Goal: Entertainment & Leisure: Consume media (video, audio)

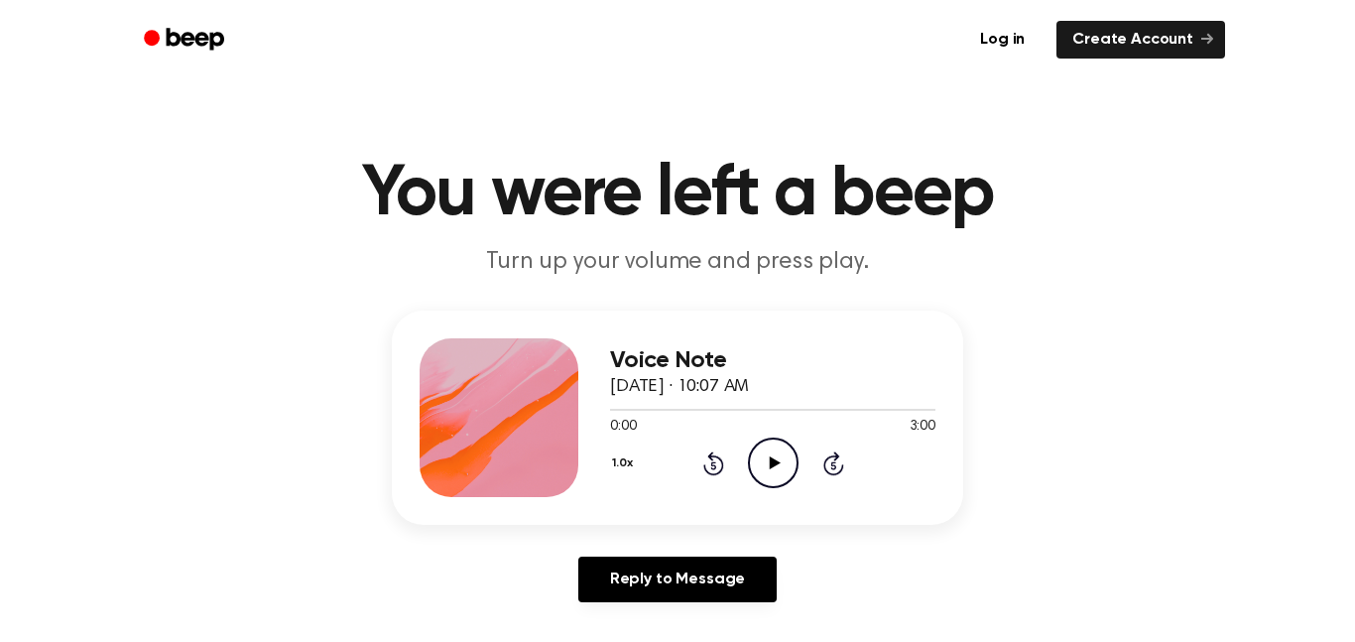
click at [781, 501] on div "Voice Note [DATE] · 10:07 AM 0:00 3:00 Your browser does not support the [objec…" at bounding box center [677, 417] width 571 height 214
click at [767, 441] on icon "Play Audio" at bounding box center [773, 462] width 51 height 51
click at [767, 464] on icon "Pause Audio" at bounding box center [773, 462] width 51 height 51
click at [612, 402] on span at bounding box center [616, 410] width 16 height 16
click at [772, 465] on icon at bounding box center [774, 462] width 11 height 13
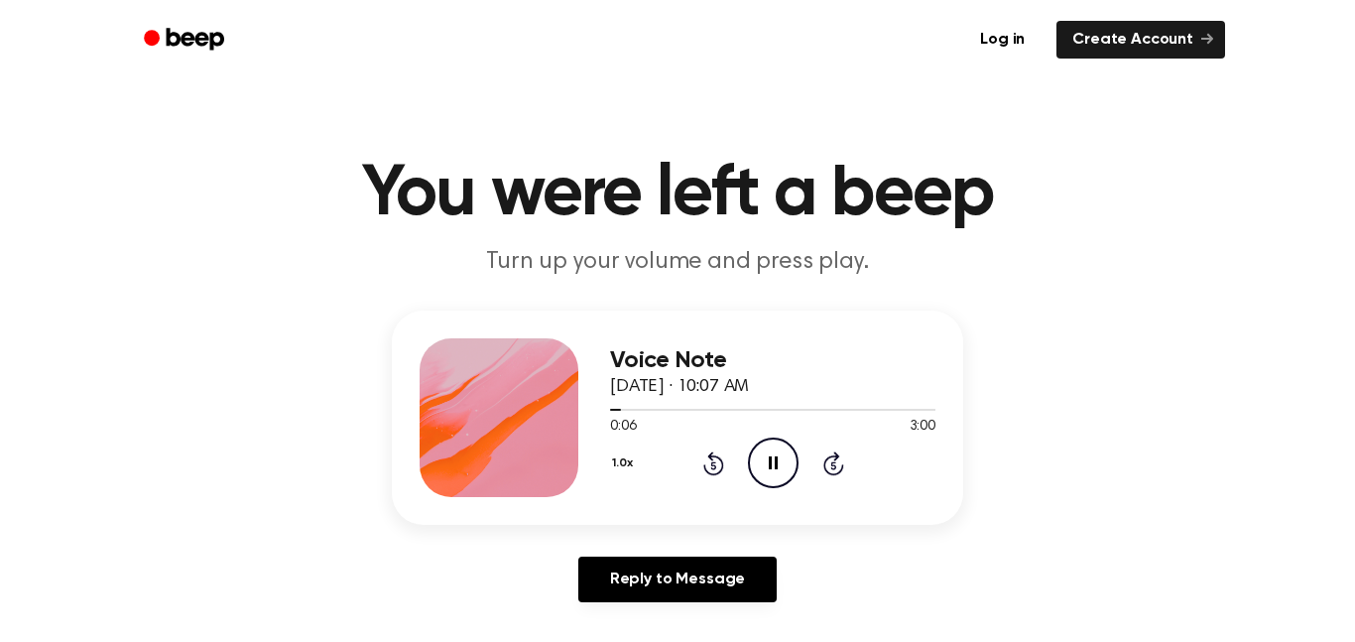
click at [772, 465] on icon "Pause Audio" at bounding box center [773, 462] width 51 height 51
click at [708, 463] on icon "Rewind 5 seconds" at bounding box center [713, 463] width 22 height 26
click at [754, 465] on icon "Play Audio" at bounding box center [773, 462] width 51 height 51
click at [716, 462] on icon "Rewind 5 seconds" at bounding box center [713, 463] width 22 height 26
click at [718, 463] on icon "Rewind 5 seconds" at bounding box center [713, 463] width 22 height 26
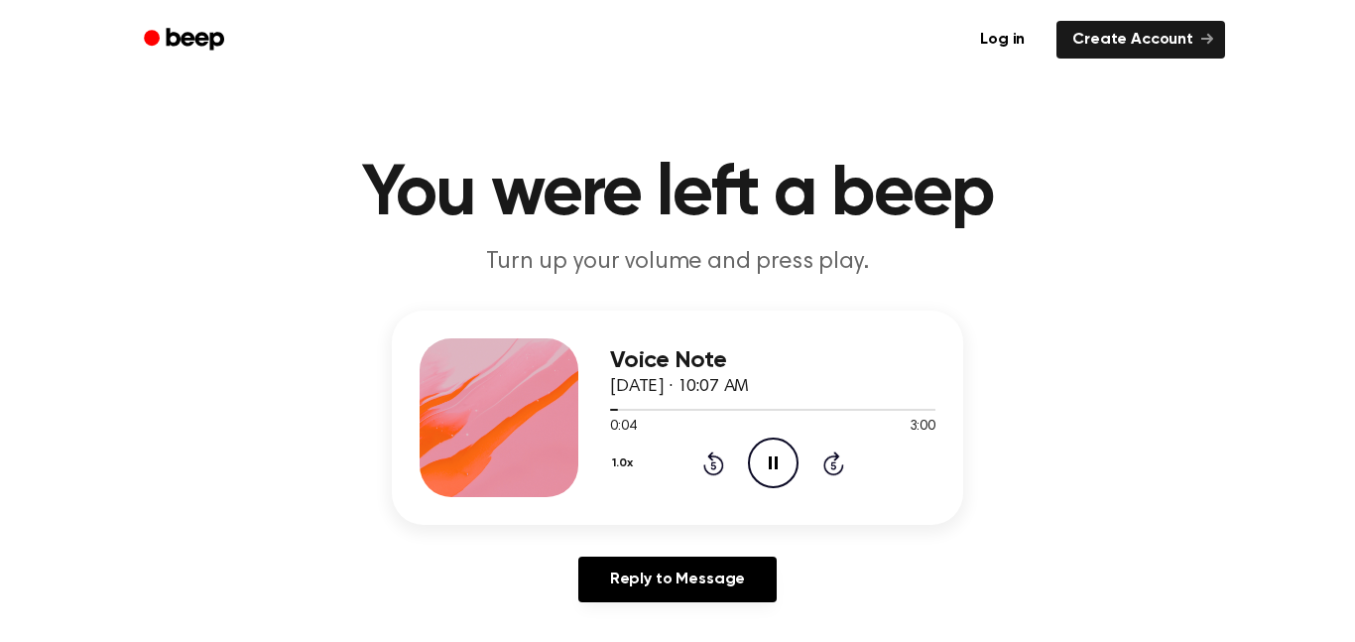
click at [718, 463] on icon "Rewind 5 seconds" at bounding box center [713, 463] width 22 height 26
click at [718, 462] on icon "Rewind 5 seconds" at bounding box center [713, 463] width 22 height 26
click at [756, 463] on icon "Pause Audio" at bounding box center [773, 462] width 51 height 51
drag, startPoint x: 608, startPoint y: 407, endPoint x: 594, endPoint y: 409, distance: 14.0
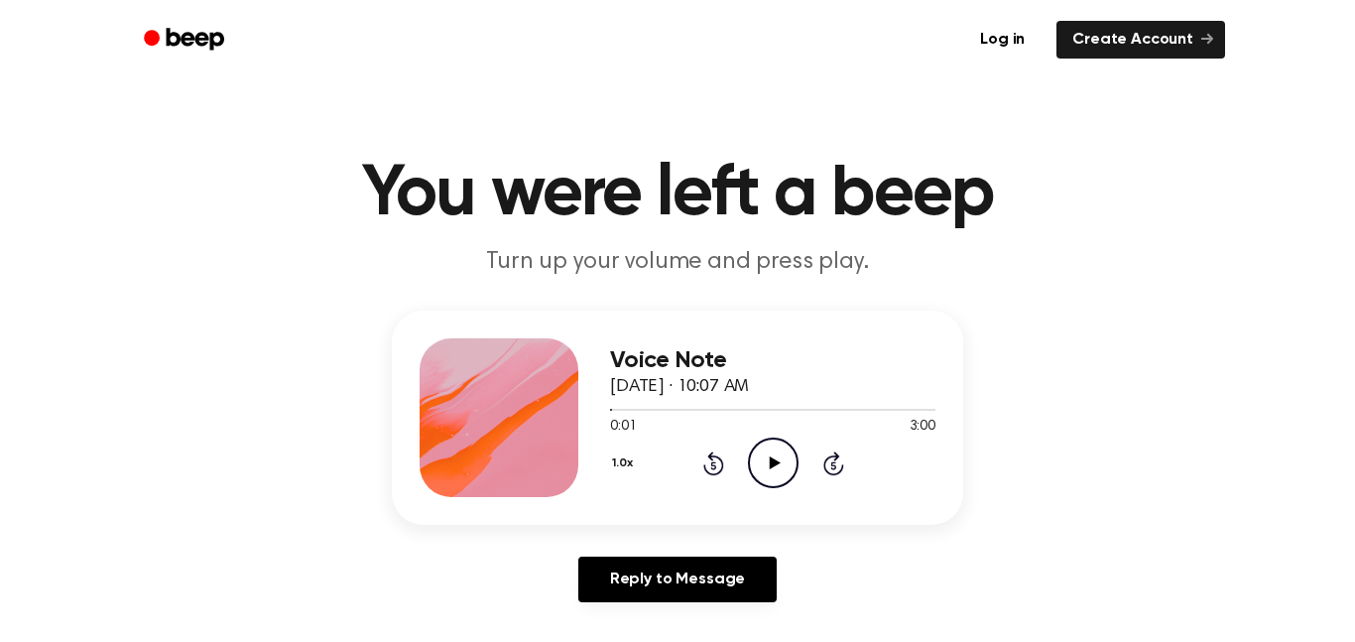
click at [594, 409] on div "Voice Note [DATE] · 10:07 AM 0:01 3:00 Your browser does not support the [objec…" at bounding box center [677, 417] width 571 height 214
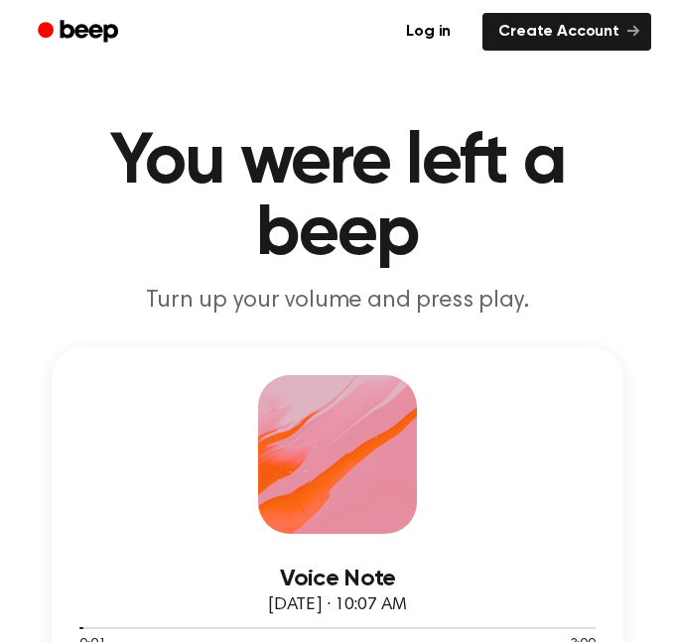
scroll to position [178, 0]
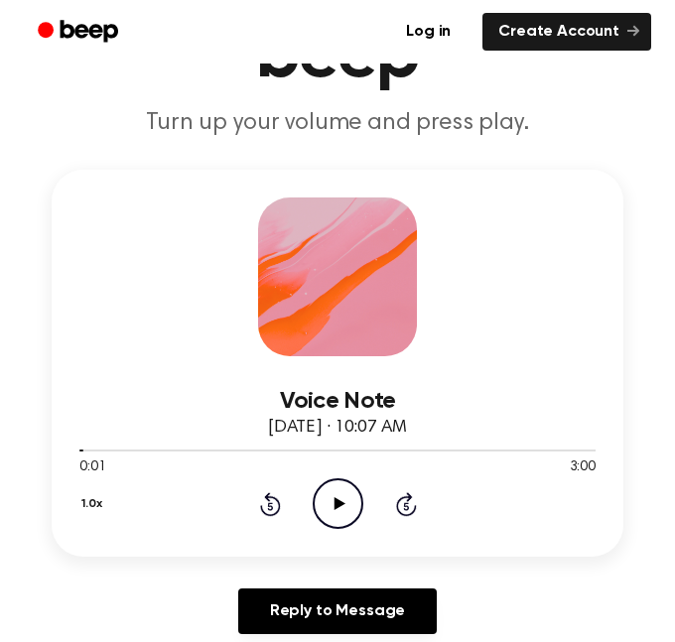
click at [319, 515] on icon "Play Audio" at bounding box center [337, 503] width 51 height 51
click at [272, 498] on icon at bounding box center [270, 504] width 21 height 24
click at [325, 497] on icon "Pause Audio" at bounding box center [337, 503] width 51 height 51
click at [262, 508] on icon "Rewind 5 seconds" at bounding box center [270, 504] width 22 height 26
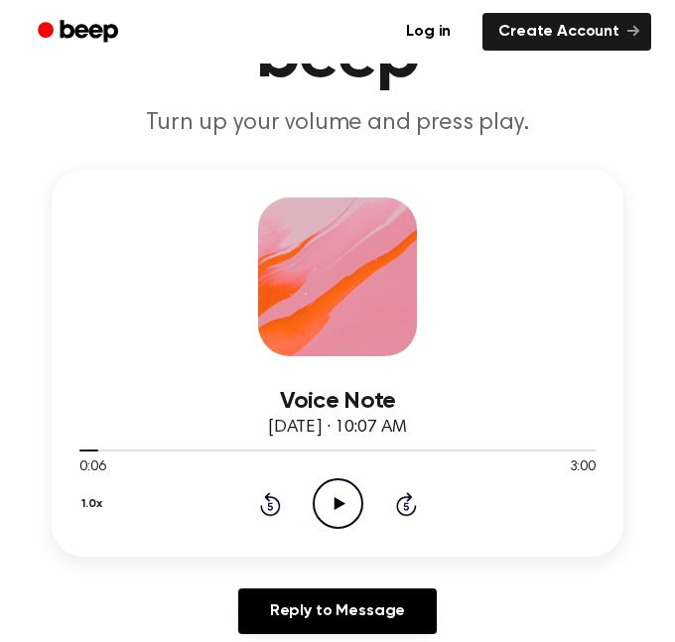
click at [262, 508] on icon "Rewind 5 seconds" at bounding box center [270, 504] width 22 height 26
click at [330, 501] on icon "Play Audio" at bounding box center [337, 503] width 51 height 51
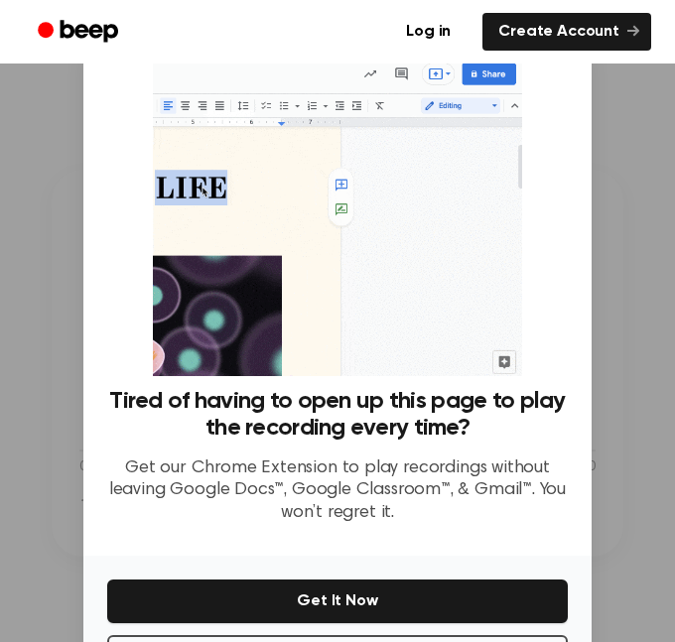
click at [643, 258] on div at bounding box center [337, 321] width 675 height 642
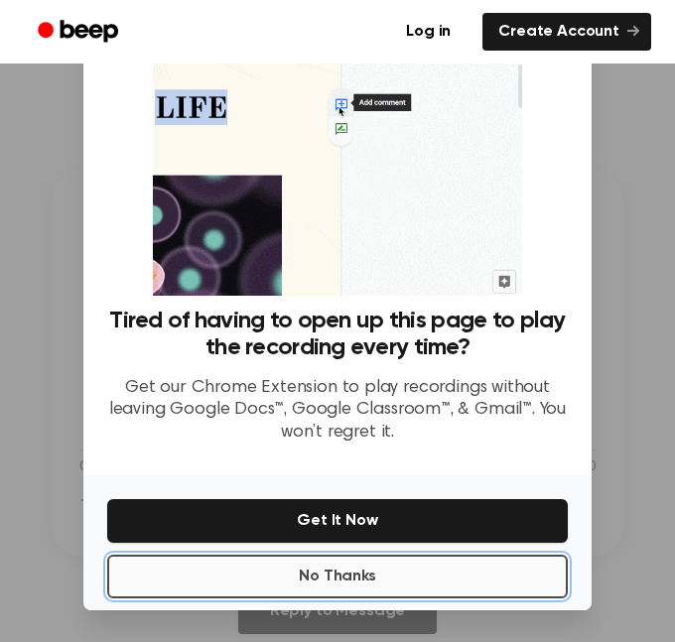
click at [472, 574] on button "No Thanks" at bounding box center [337, 576] width 460 height 44
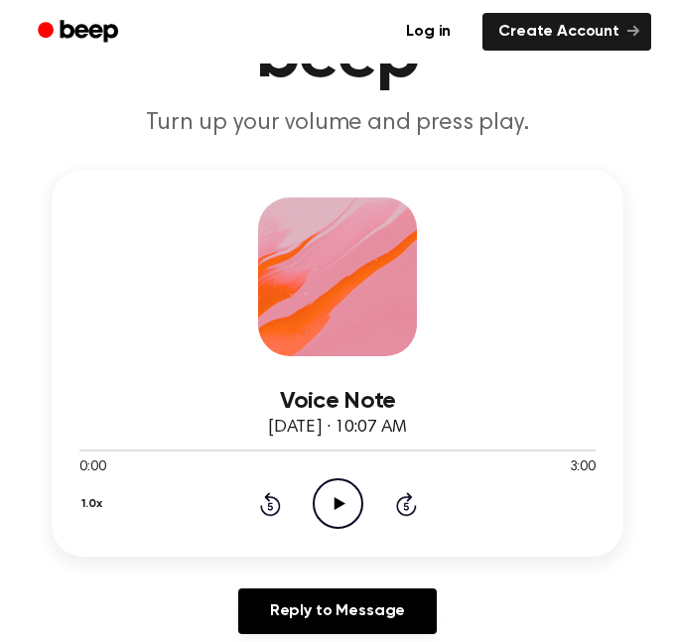
click at [339, 505] on icon at bounding box center [338, 503] width 11 height 13
click at [337, 508] on icon "Pause Audio" at bounding box center [337, 503] width 51 height 51
click at [337, 508] on icon "Play Audio" at bounding box center [337, 503] width 51 height 51
click at [343, 487] on icon "Pause Audio" at bounding box center [337, 503] width 51 height 51
click at [324, 513] on icon "Play Audio" at bounding box center [337, 503] width 51 height 51
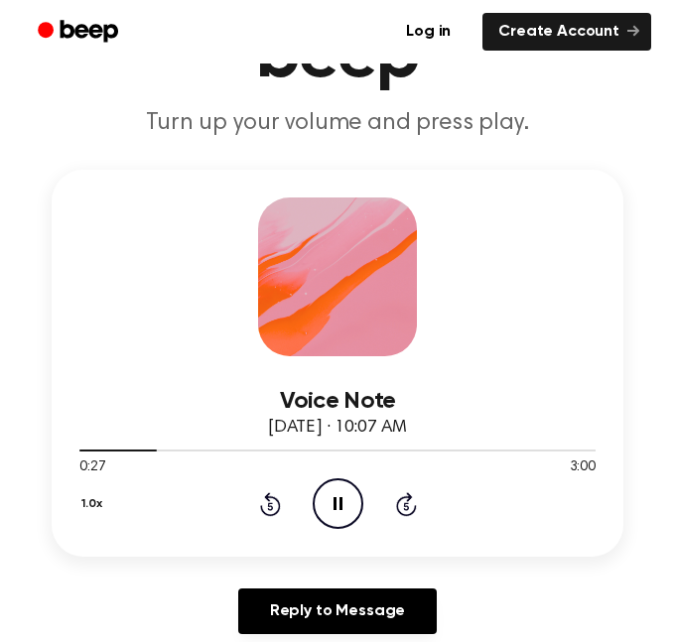
click at [324, 513] on icon "Pause Audio" at bounding box center [337, 503] width 51 height 51
click at [343, 509] on icon "Play Audio" at bounding box center [337, 503] width 51 height 51
click at [350, 499] on icon "Pause Audio" at bounding box center [337, 503] width 51 height 51
click at [349, 499] on icon "Play Audio" at bounding box center [337, 503] width 51 height 51
click at [349, 499] on icon "Pause Audio" at bounding box center [337, 503] width 51 height 51
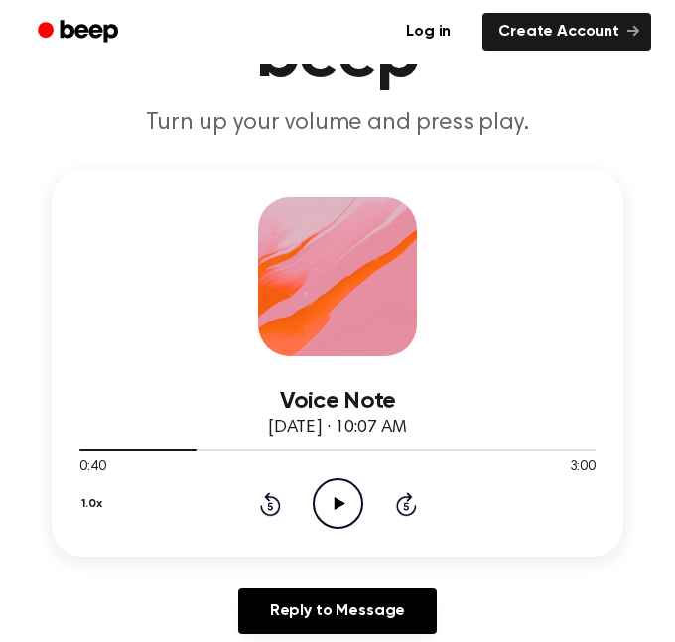
click at [349, 499] on icon "Play Audio" at bounding box center [337, 503] width 51 height 51
click at [347, 521] on icon "Pause Audio" at bounding box center [337, 503] width 51 height 51
click at [347, 521] on icon "Play Audio" at bounding box center [337, 503] width 51 height 51
click at [331, 511] on icon "Pause Audio" at bounding box center [337, 503] width 51 height 51
click at [359, 507] on icon "Play Audio" at bounding box center [337, 503] width 51 height 51
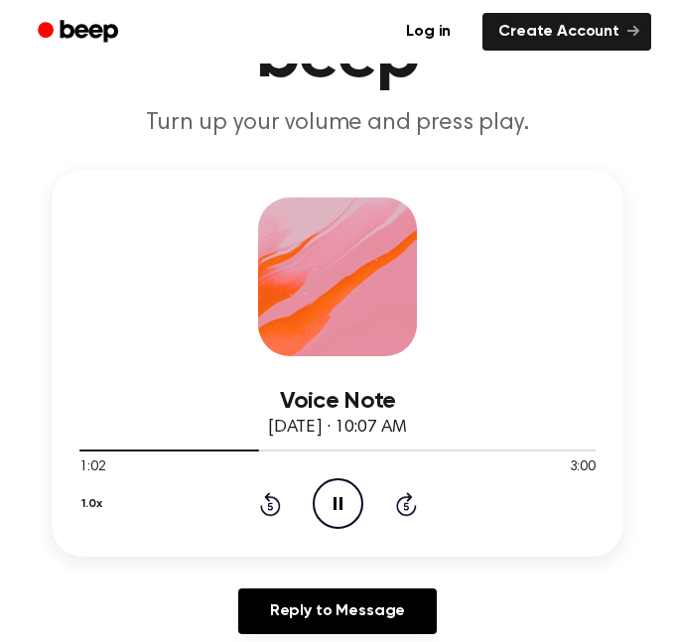
click at [344, 480] on circle at bounding box center [337, 503] width 49 height 49
click at [238, 449] on div at bounding box center [169, 450] width 181 height 2
click at [326, 498] on icon "Play Audio" at bounding box center [337, 503] width 51 height 51
click at [336, 510] on icon "Pause Audio" at bounding box center [337, 503] width 51 height 51
click at [337, 501] on icon at bounding box center [338, 503] width 11 height 13
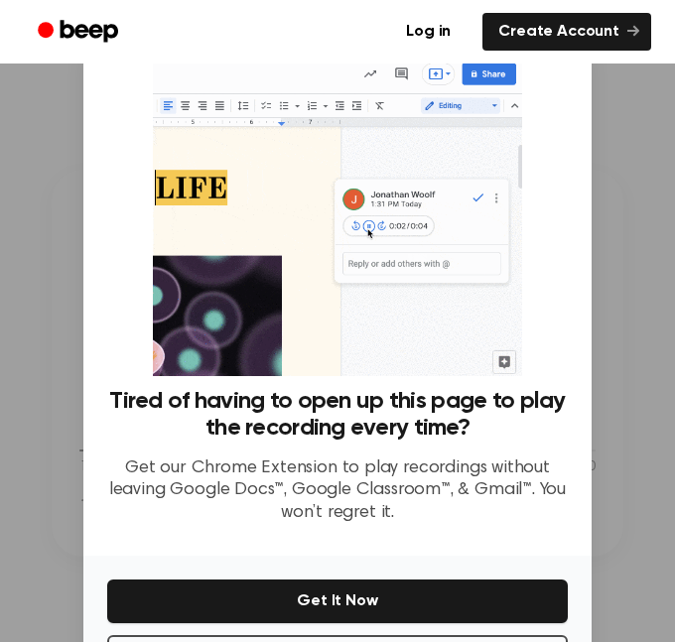
click at [603, 274] on div at bounding box center [337, 321] width 675 height 642
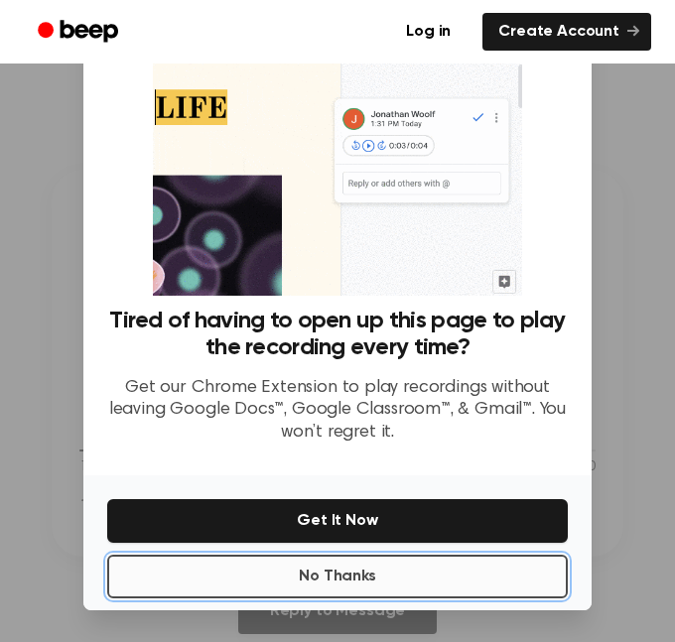
click at [433, 568] on button "No Thanks" at bounding box center [337, 576] width 460 height 44
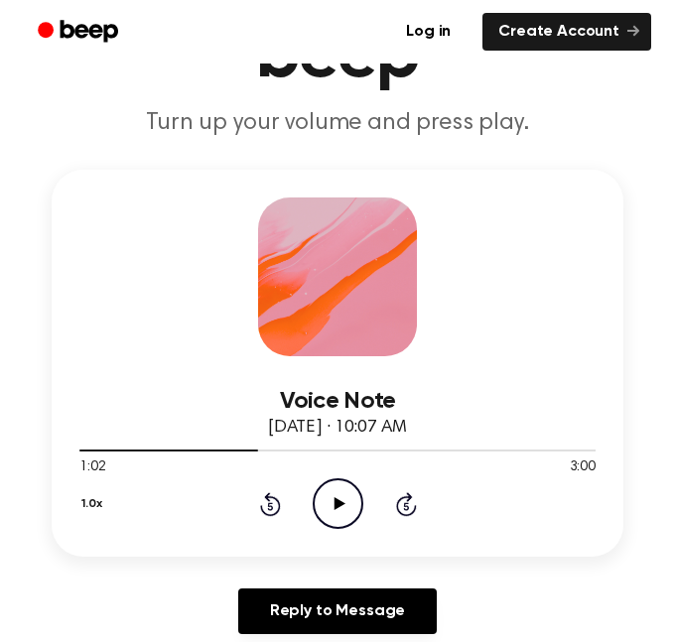
click at [323, 508] on icon "Play Audio" at bounding box center [337, 503] width 51 height 51
click at [328, 496] on icon "Pause Audio" at bounding box center [337, 503] width 51 height 51
click at [328, 496] on icon "Play Audio" at bounding box center [337, 503] width 51 height 51
click at [339, 494] on icon "Pause Audio" at bounding box center [337, 503] width 51 height 51
click at [344, 514] on icon "Play Audio" at bounding box center [337, 503] width 51 height 51
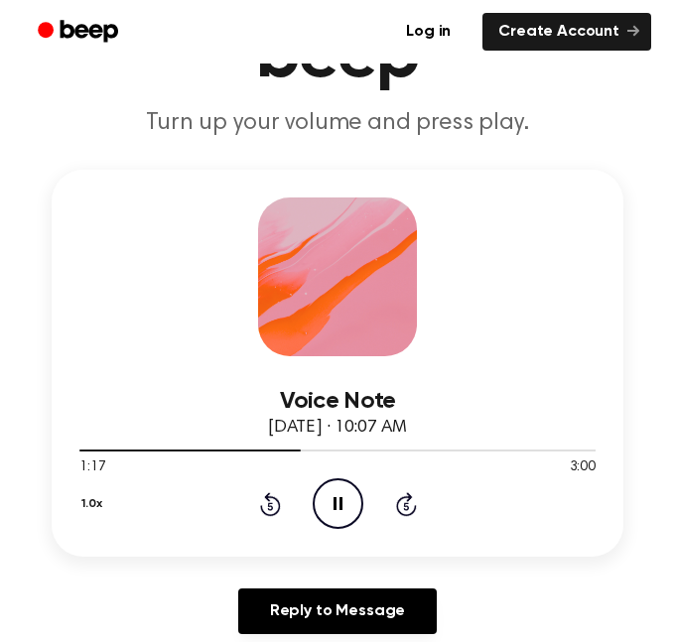
click at [344, 514] on icon "Pause Audio" at bounding box center [337, 503] width 51 height 51
click at [331, 477] on div "1:17 3:00" at bounding box center [337, 467] width 516 height 21
click at [356, 490] on circle at bounding box center [337, 503] width 49 height 49
click at [333, 508] on icon at bounding box center [337, 503] width 9 height 13
click at [350, 498] on icon "Play Audio" at bounding box center [337, 503] width 51 height 51
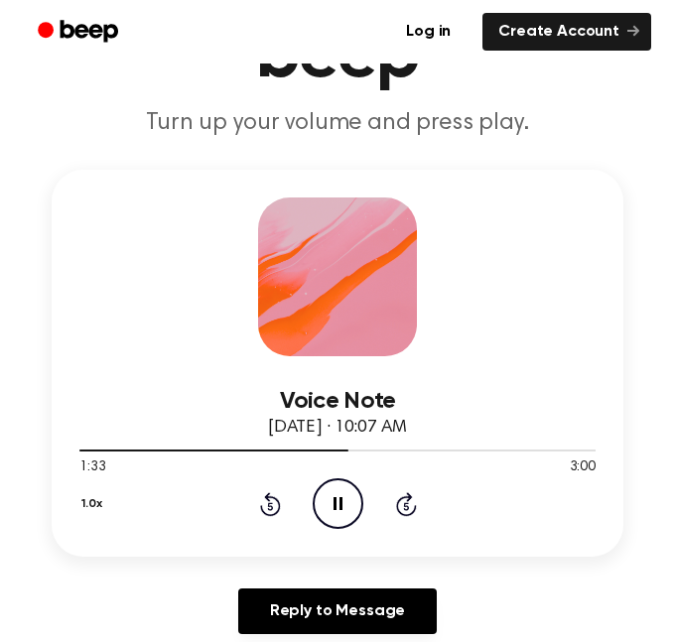
click at [350, 498] on icon "Pause Audio" at bounding box center [337, 503] width 51 height 51
click at [558, 318] on div "Voice Note [DATE] · 10:07 AM 1:33 3:00 Your browser does not support the [objec…" at bounding box center [337, 363] width 571 height 387
click at [331, 505] on icon "Play Audio" at bounding box center [337, 503] width 51 height 51
click at [329, 505] on icon "Pause Audio" at bounding box center [337, 503] width 51 height 51
